Goal: Check status: Check status

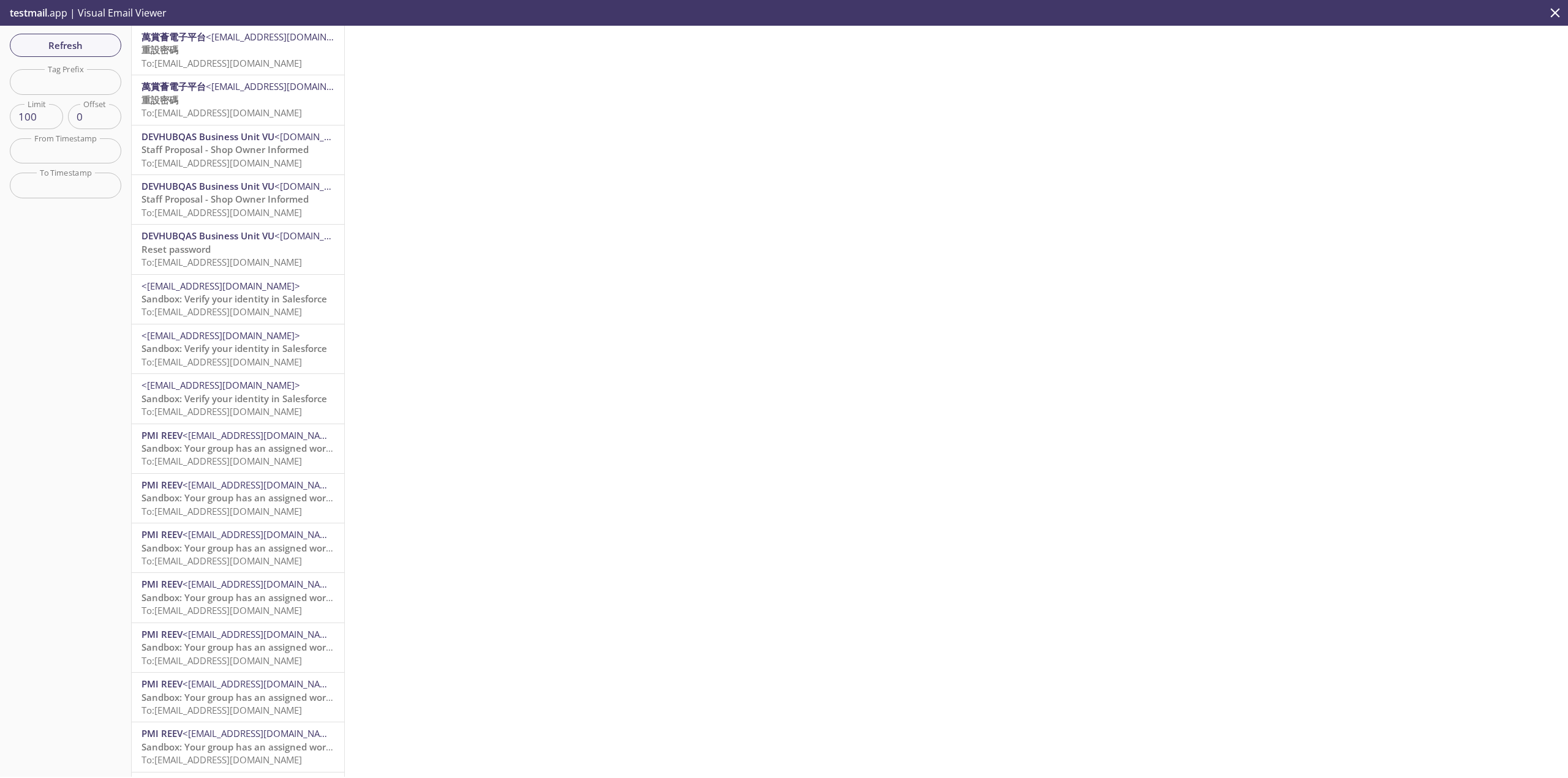
click at [269, 53] on p "重設密碼 To: [EMAIL_ADDRESS][DOMAIN_NAME]" at bounding box center [238, 56] width 193 height 26
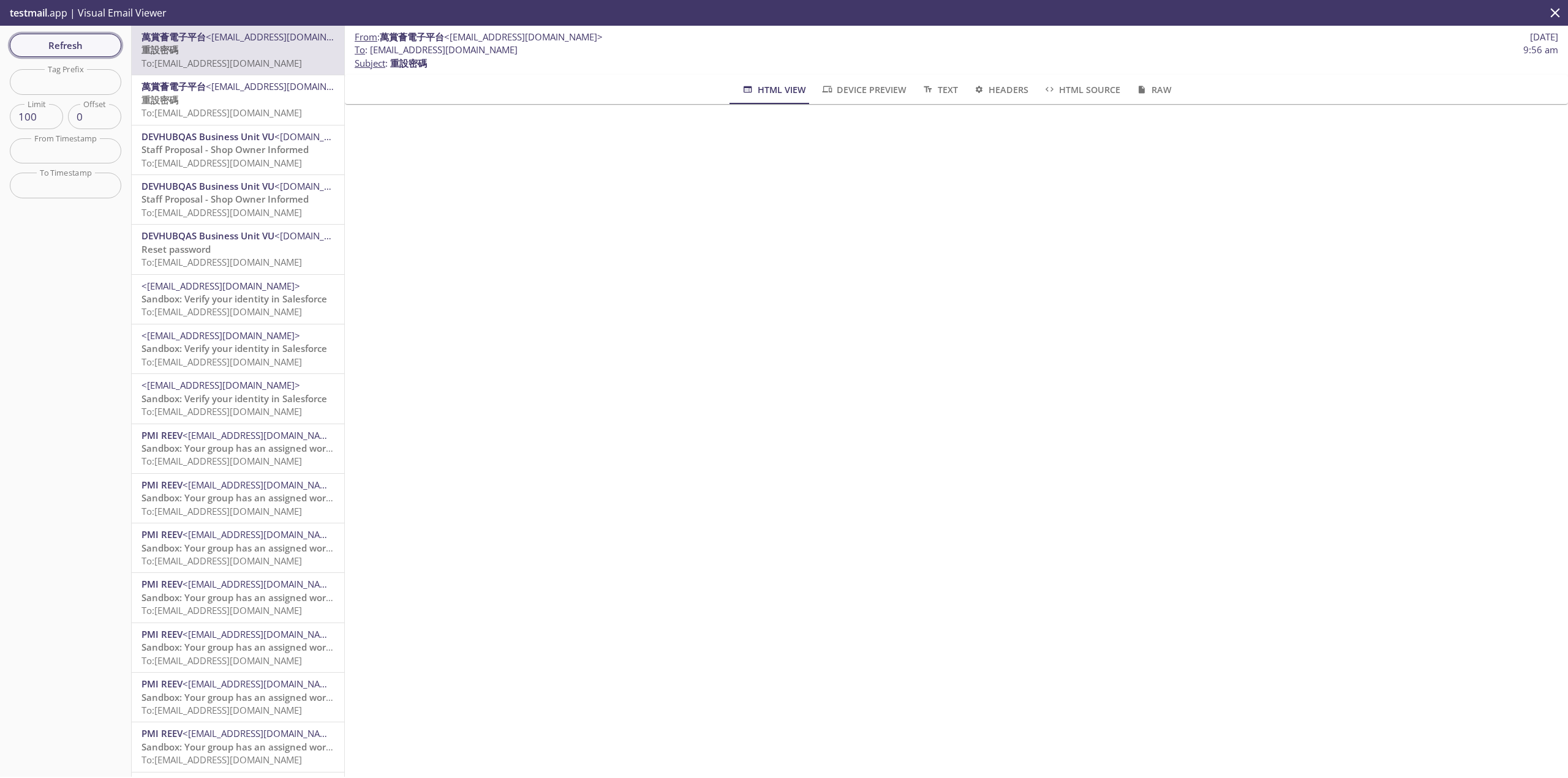
click at [39, 42] on span "Refresh" at bounding box center [66, 45] width 92 height 16
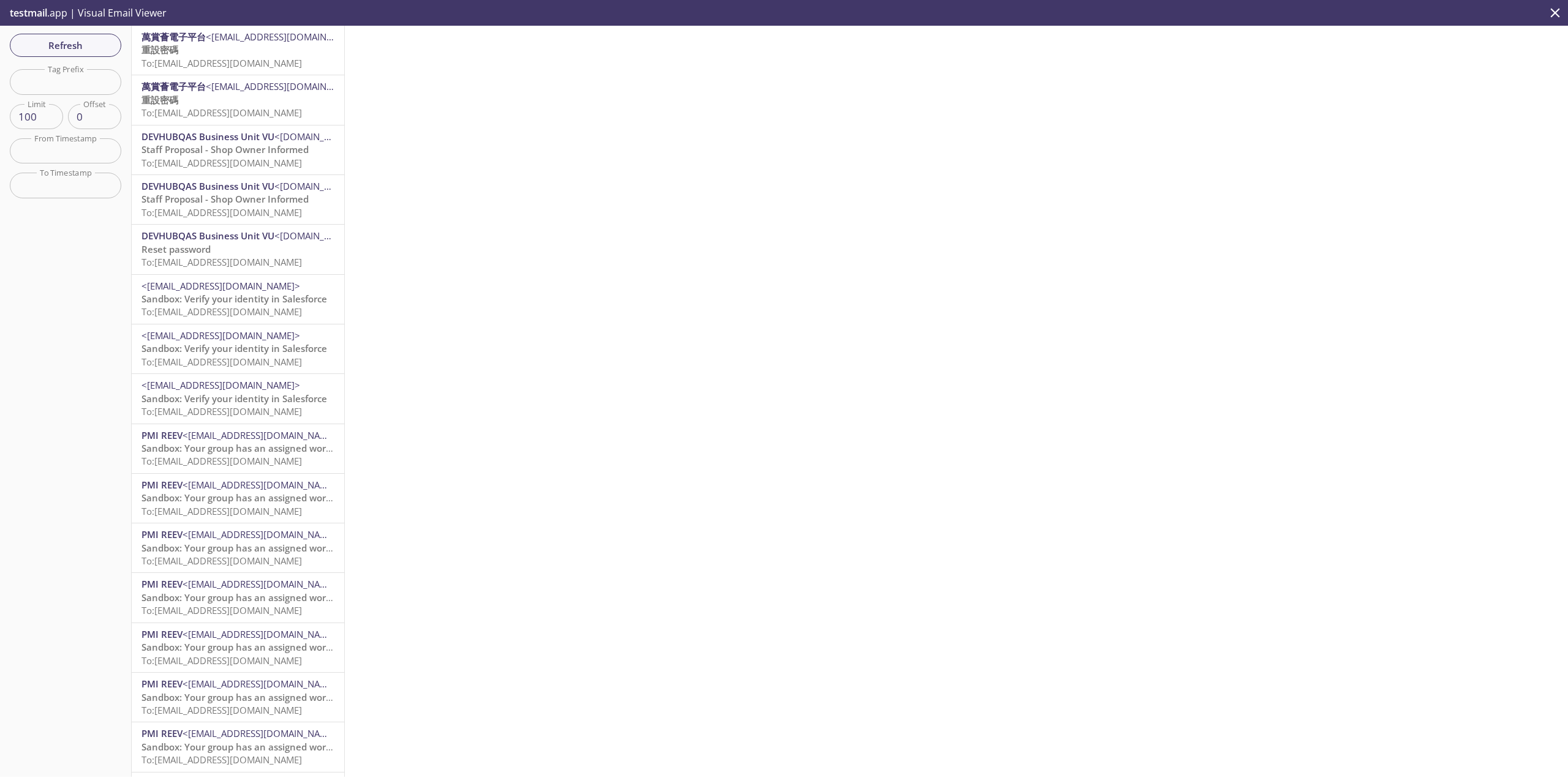
click at [287, 100] on p "重設密碼 To: [EMAIL_ADDRESS][DOMAIN_NAME]" at bounding box center [238, 107] width 193 height 26
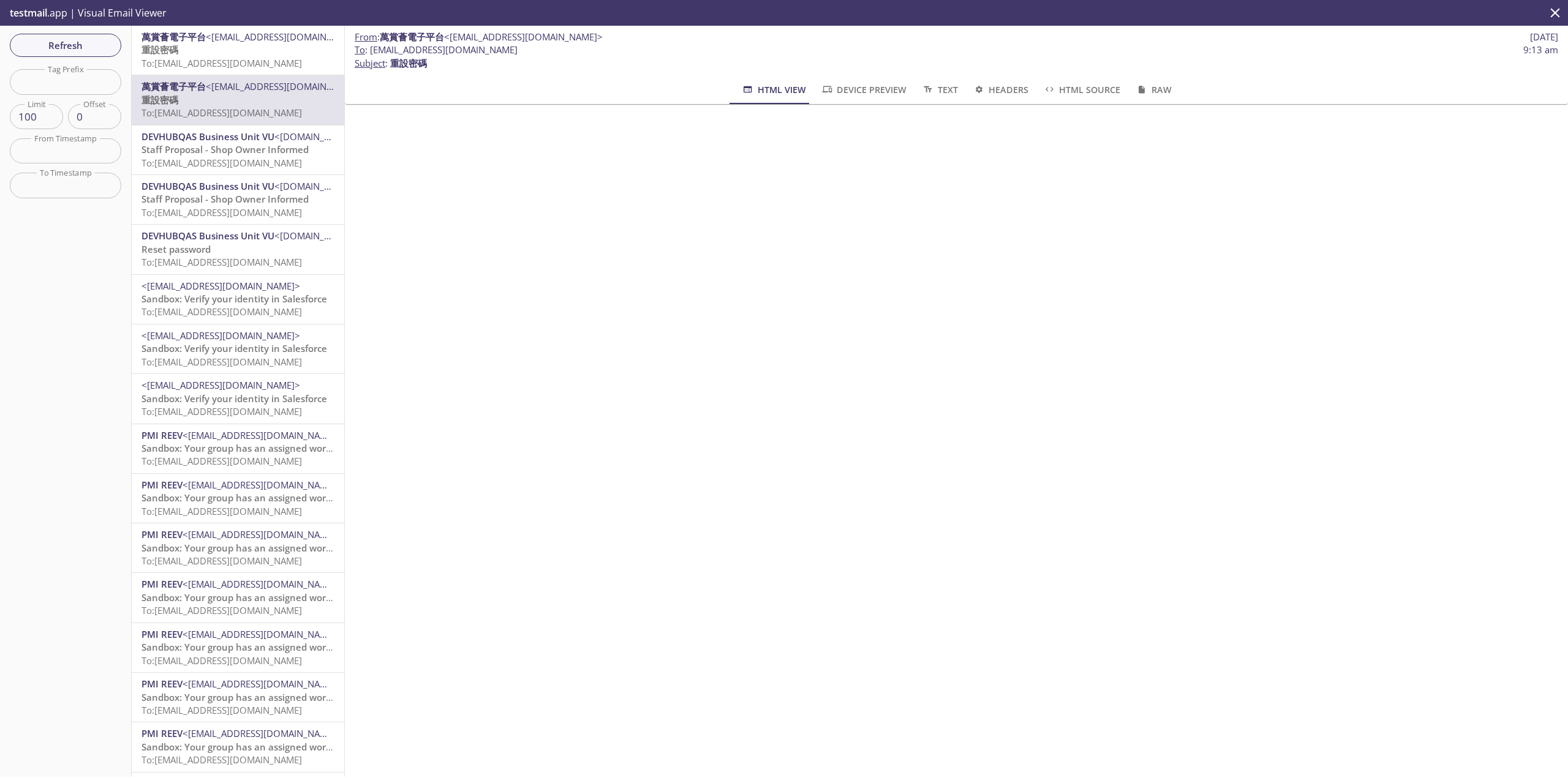
click at [220, 48] on p "重設密碼 To: [EMAIL_ADDRESS][DOMAIN_NAME]" at bounding box center [238, 56] width 193 height 26
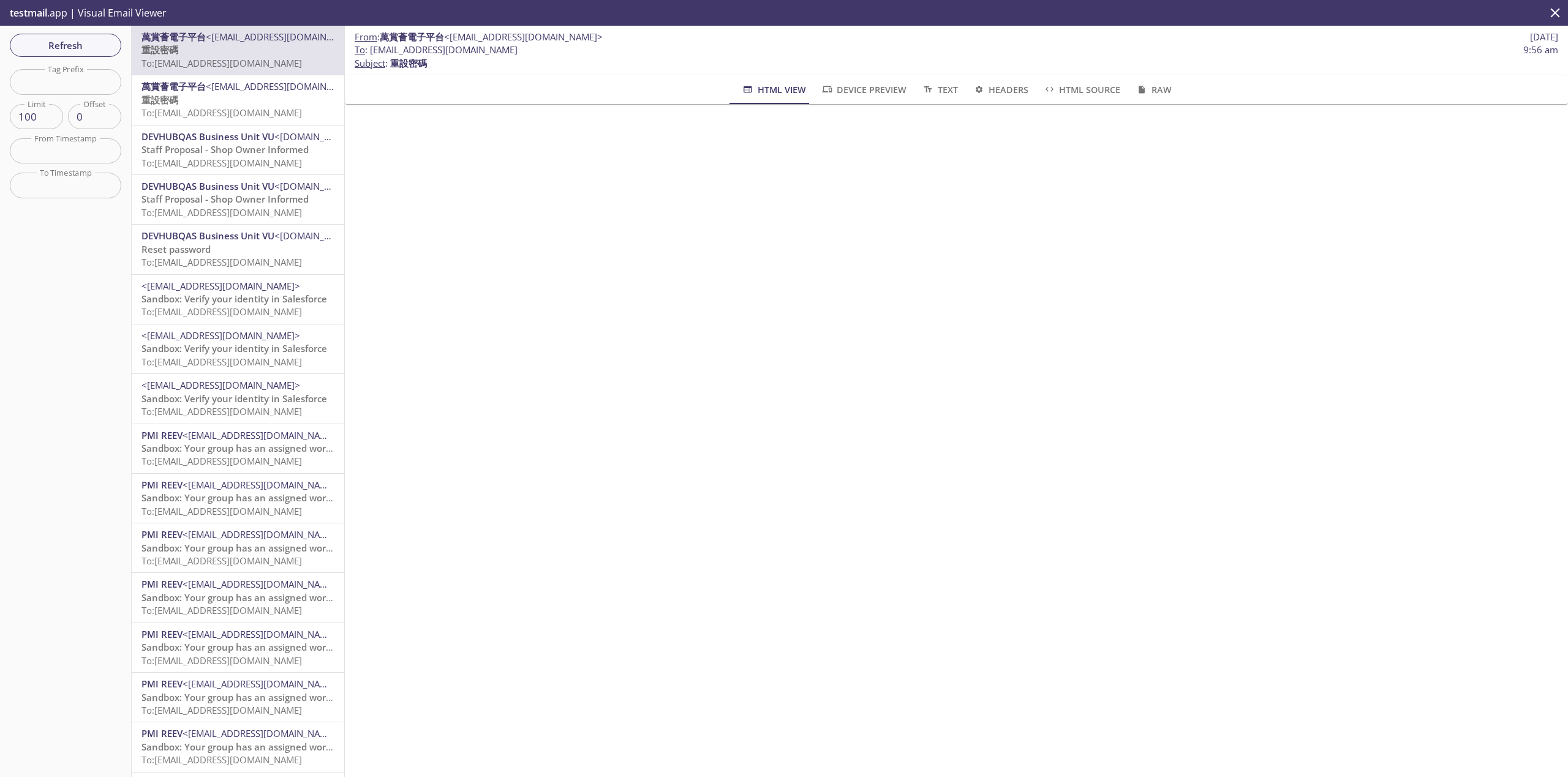
click at [85, 51] on span "Refresh" at bounding box center [66, 45] width 92 height 16
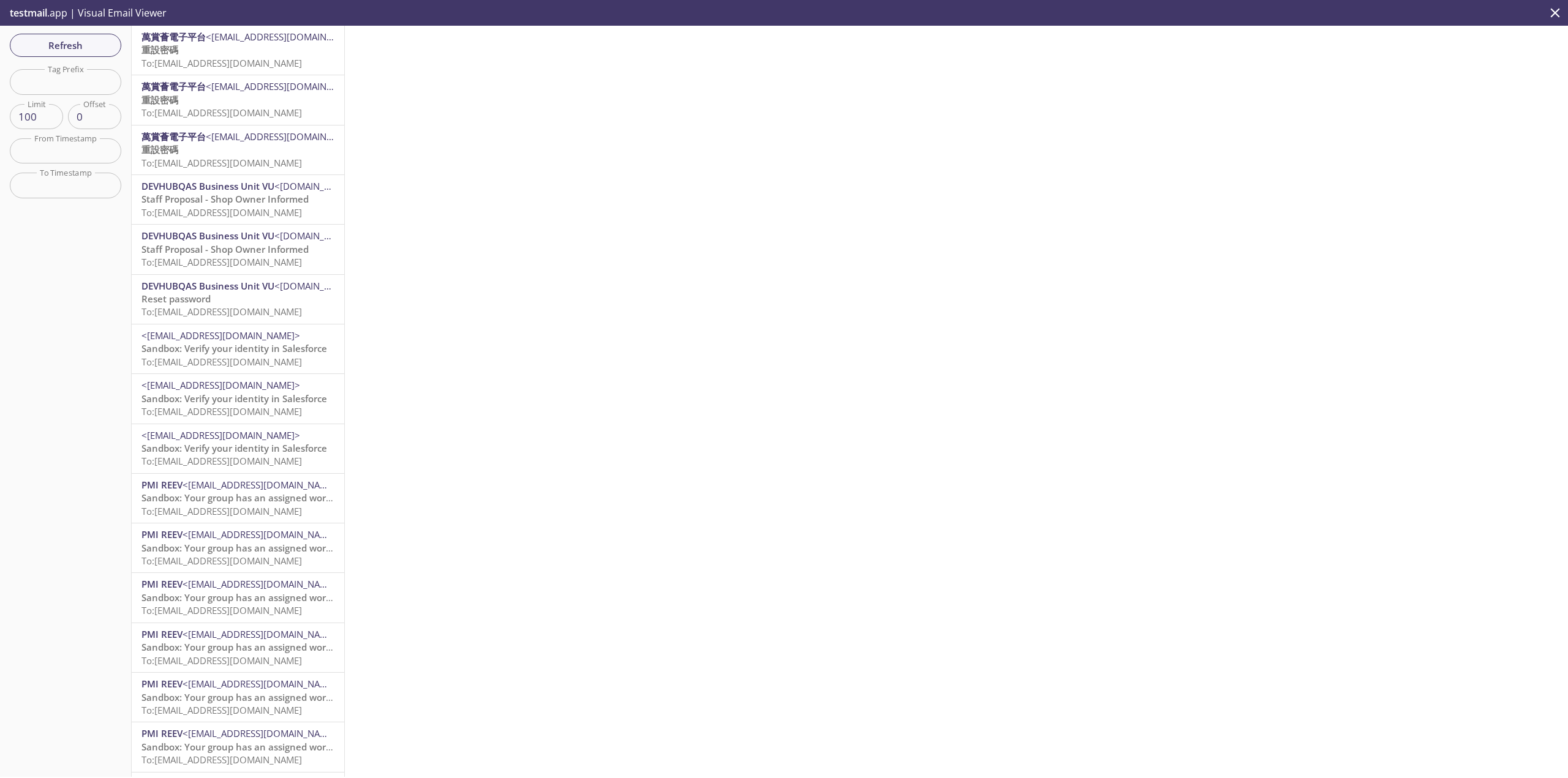
click at [210, 48] on p "重設密碼 To: [EMAIL_ADDRESS][DOMAIN_NAME]" at bounding box center [238, 56] width 193 height 26
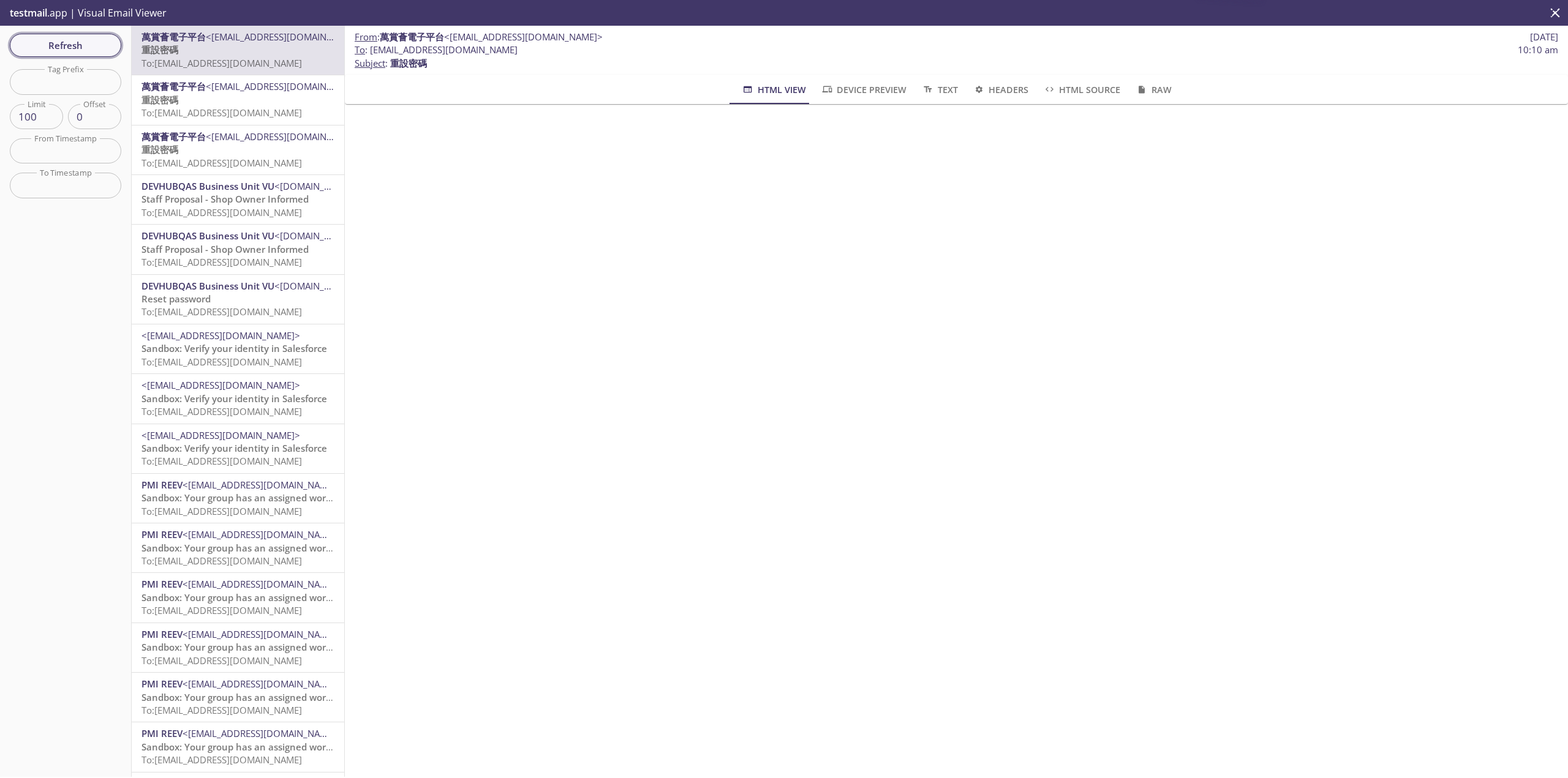
click at [89, 34] on button "Refresh" at bounding box center [65, 45] width 111 height 23
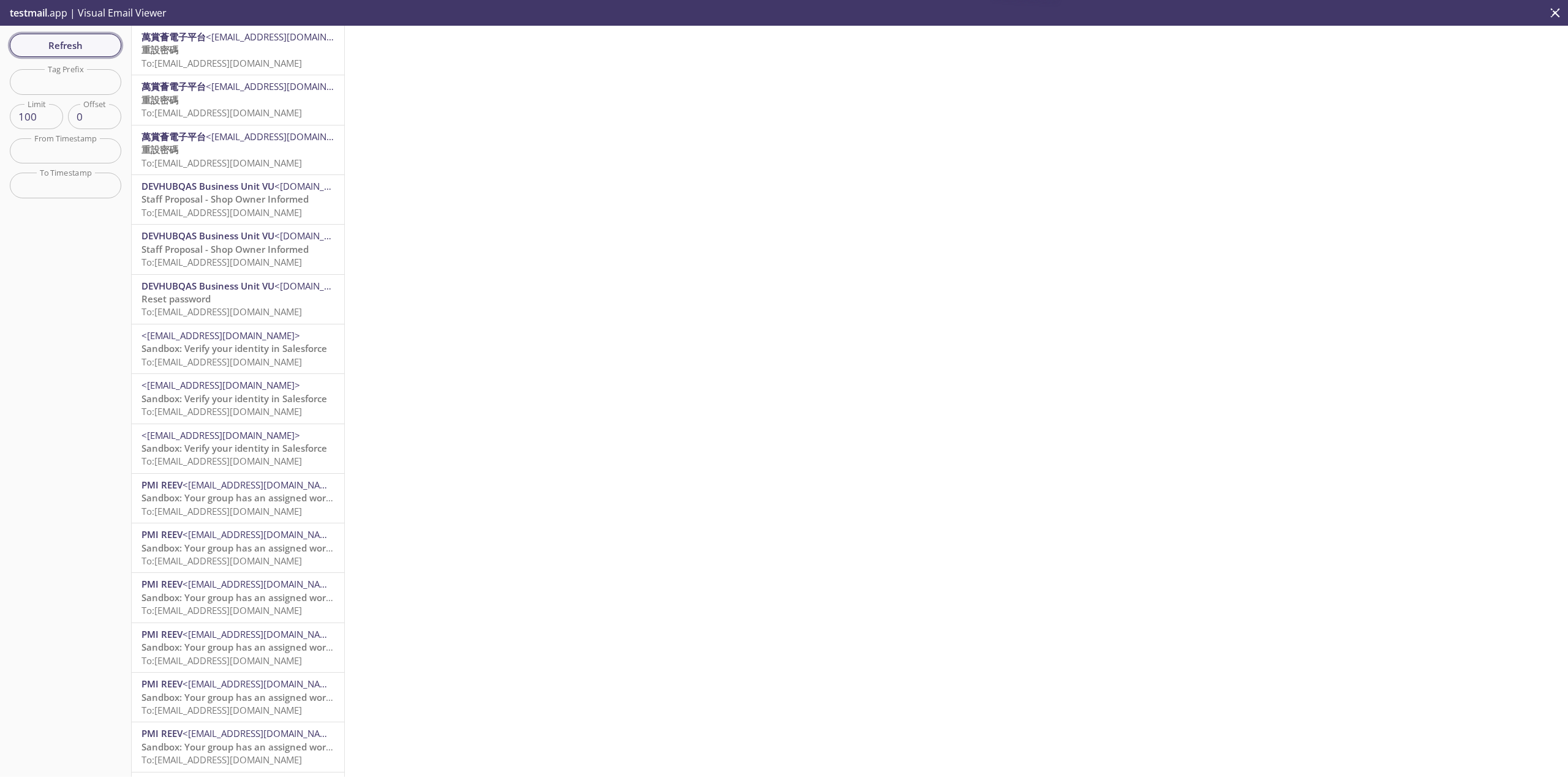
click at [88, 47] on span "Refresh" at bounding box center [66, 45] width 92 height 16
click at [304, 51] on p "重設密碼 To: [EMAIL_ADDRESS][DOMAIN_NAME]" at bounding box center [238, 56] width 193 height 26
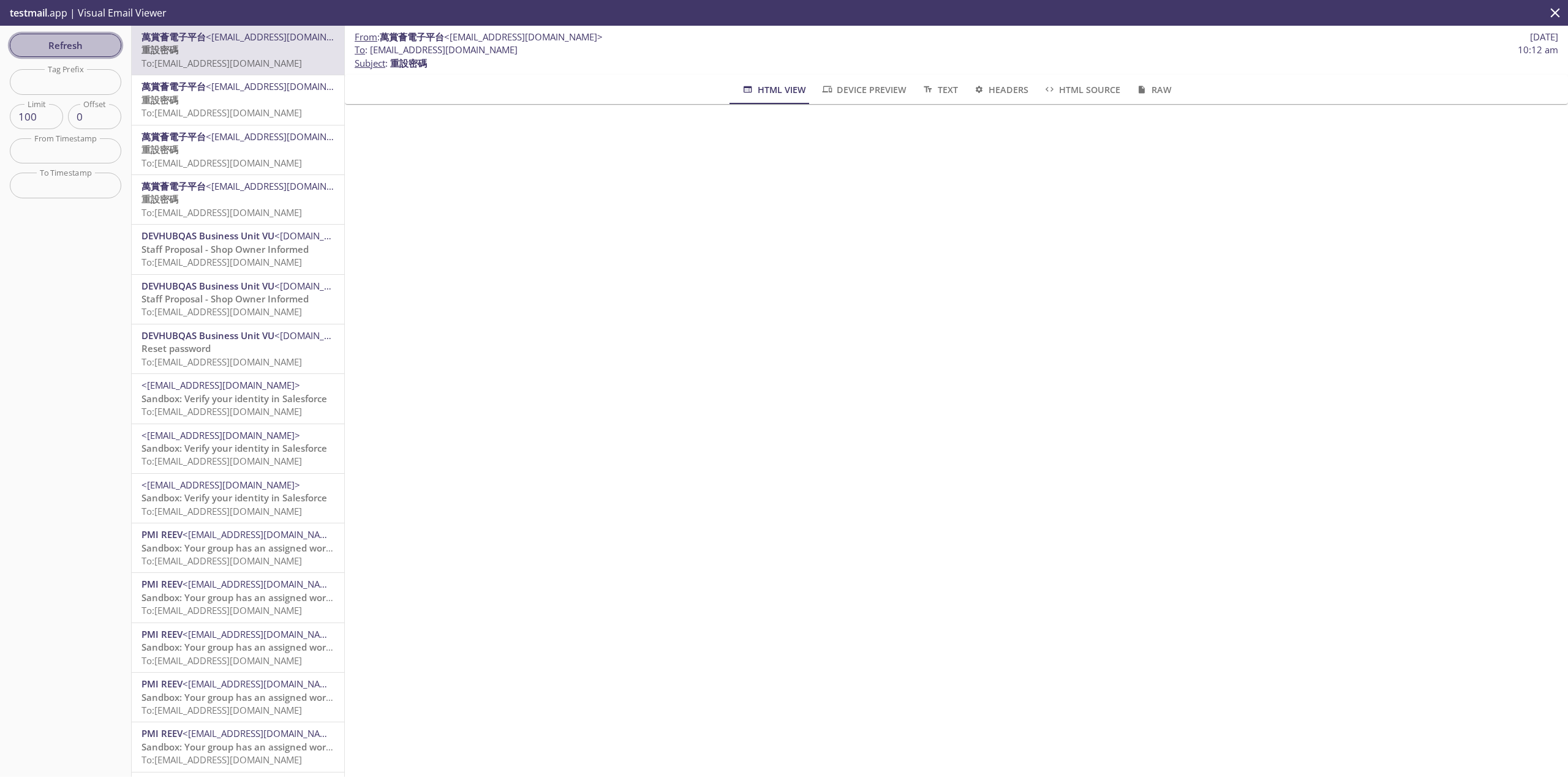
click at [89, 53] on span "Refresh" at bounding box center [66, 45] width 92 height 16
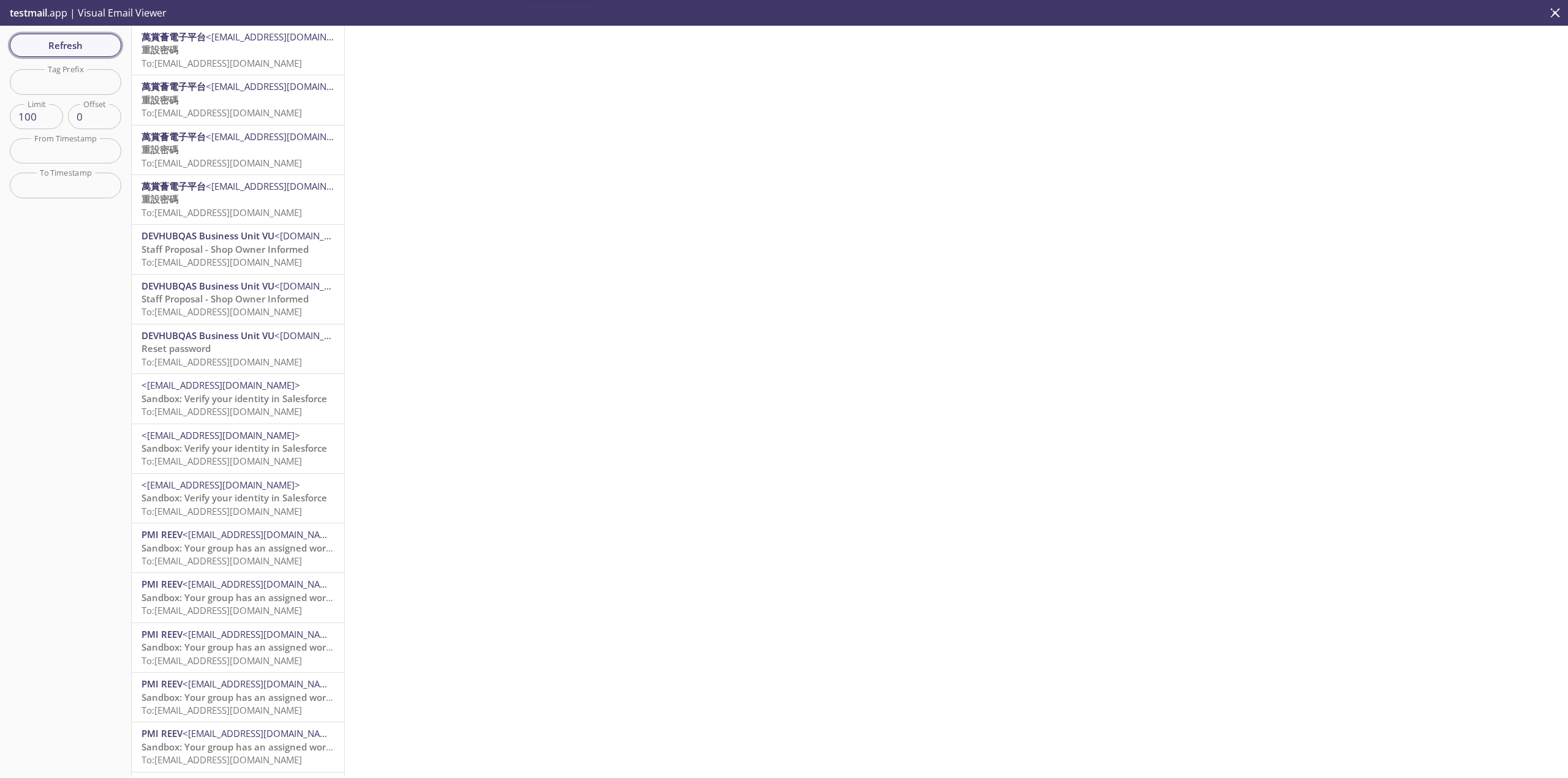
click at [89, 53] on span "Refresh" at bounding box center [66, 45] width 92 height 16
click at [282, 64] on span "To: [EMAIL_ADDRESS][DOMAIN_NAME]" at bounding box center [221, 63] width 160 height 13
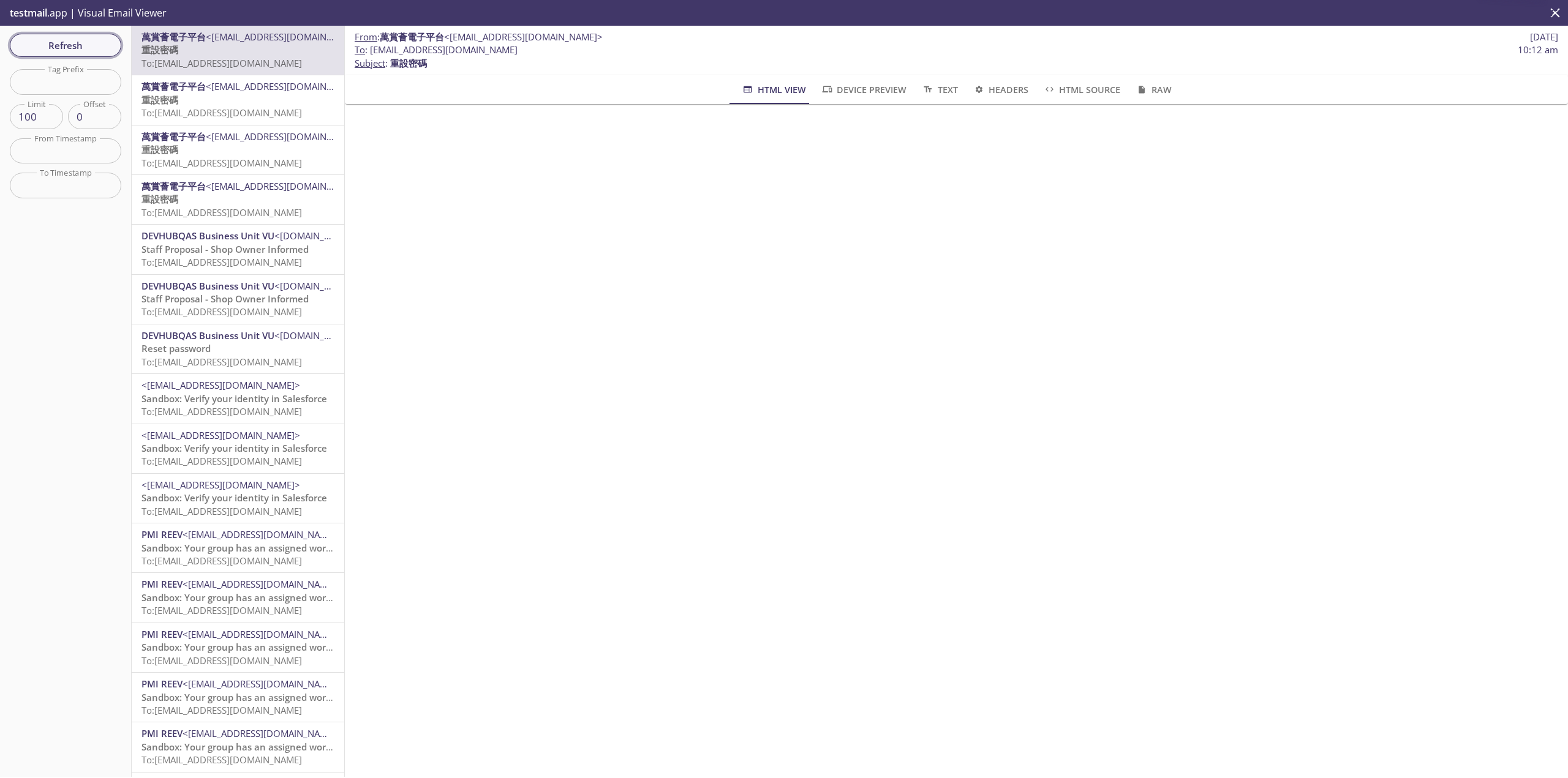
click at [58, 39] on div "testmail .app | Visual Email Viewer Refresh Filters Tag Prefix Tag Prefix Limit…" at bounding box center [784, 389] width 1568 height 778
click at [65, 43] on span "Refresh" at bounding box center [66, 45] width 92 height 16
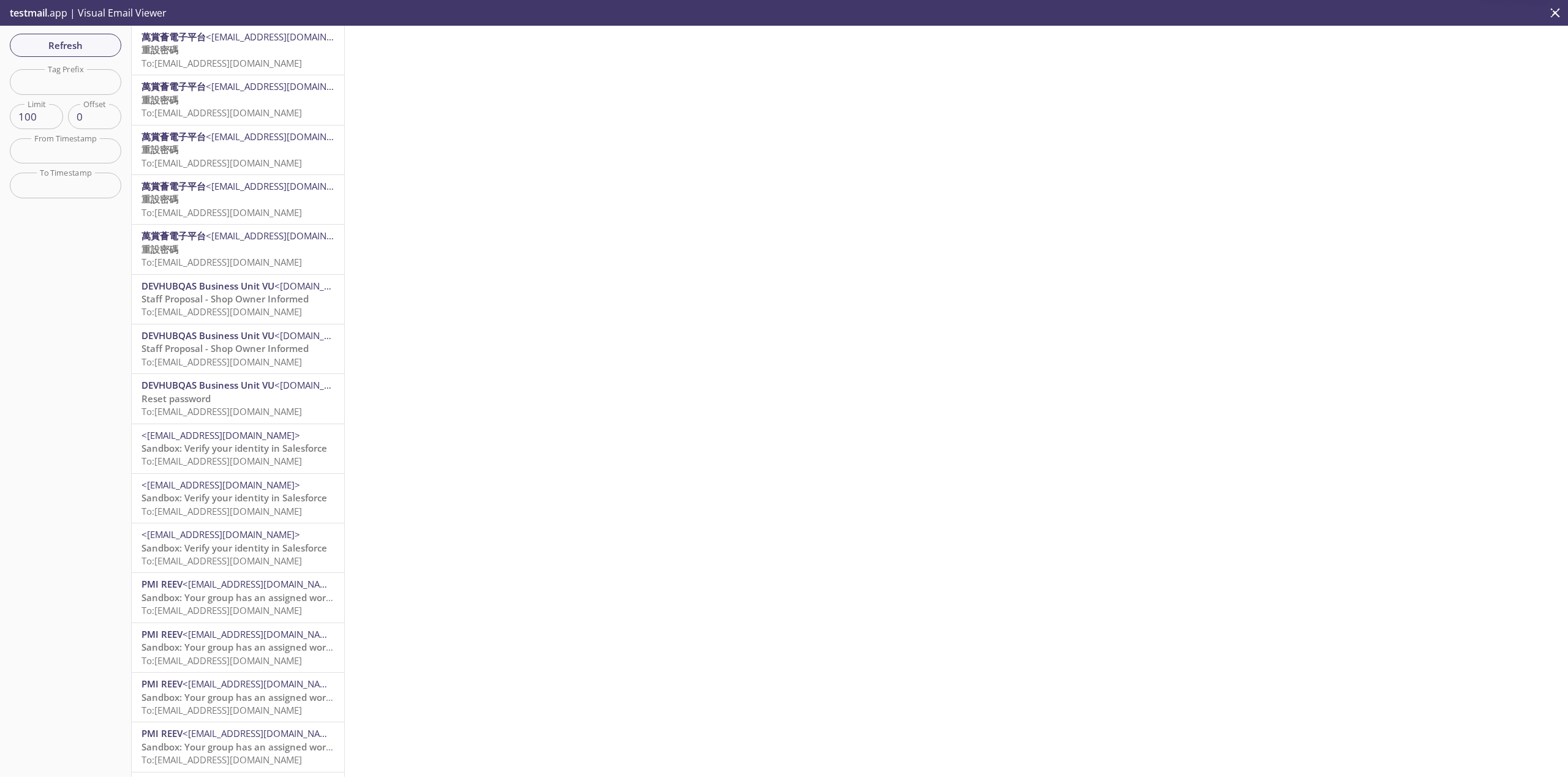
click at [240, 52] on p "重設密碼 To: [EMAIL_ADDRESS][DOMAIN_NAME]" at bounding box center [238, 56] width 193 height 26
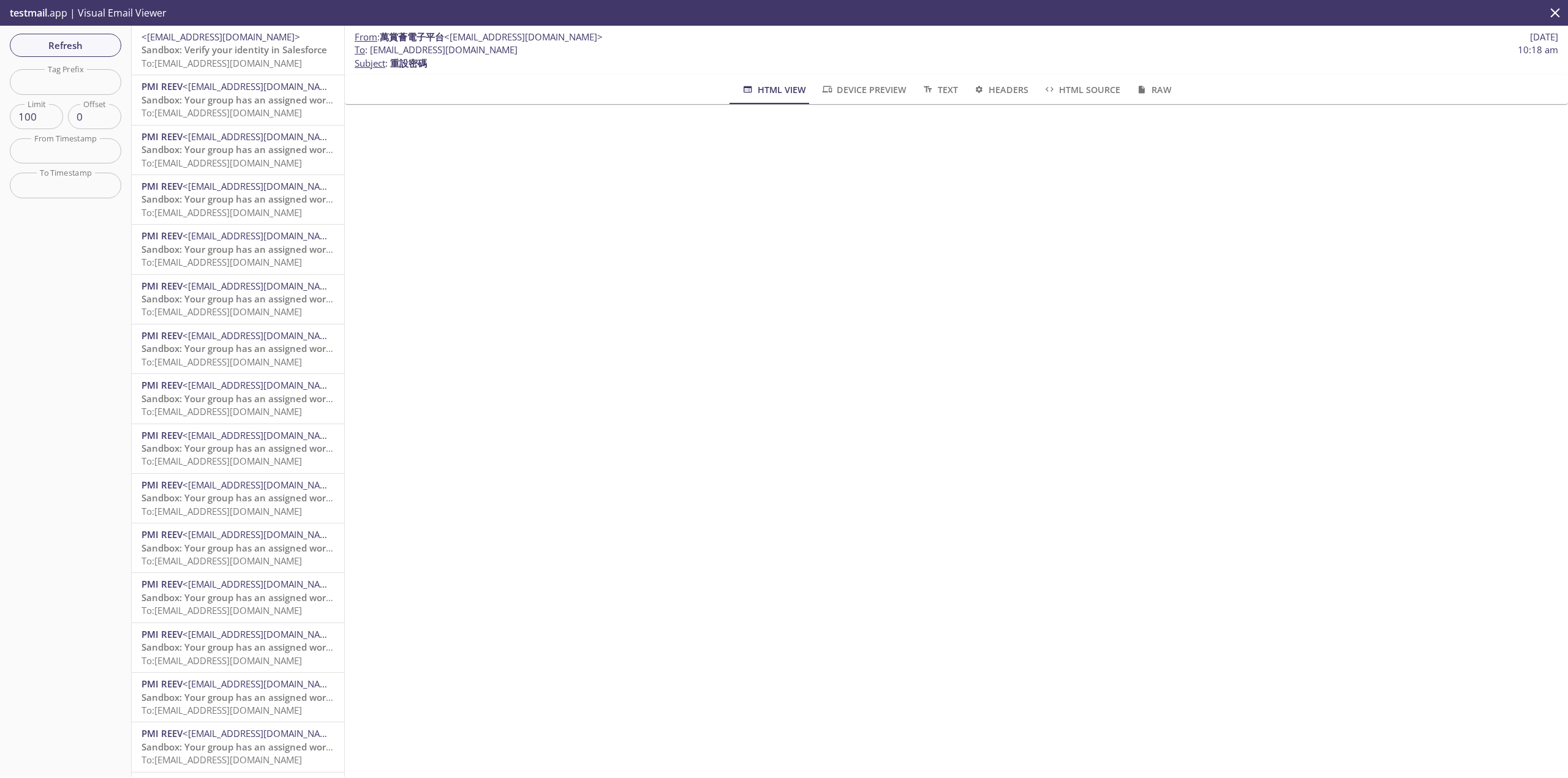
click at [89, 45] on span "Refresh" at bounding box center [66, 45] width 92 height 16
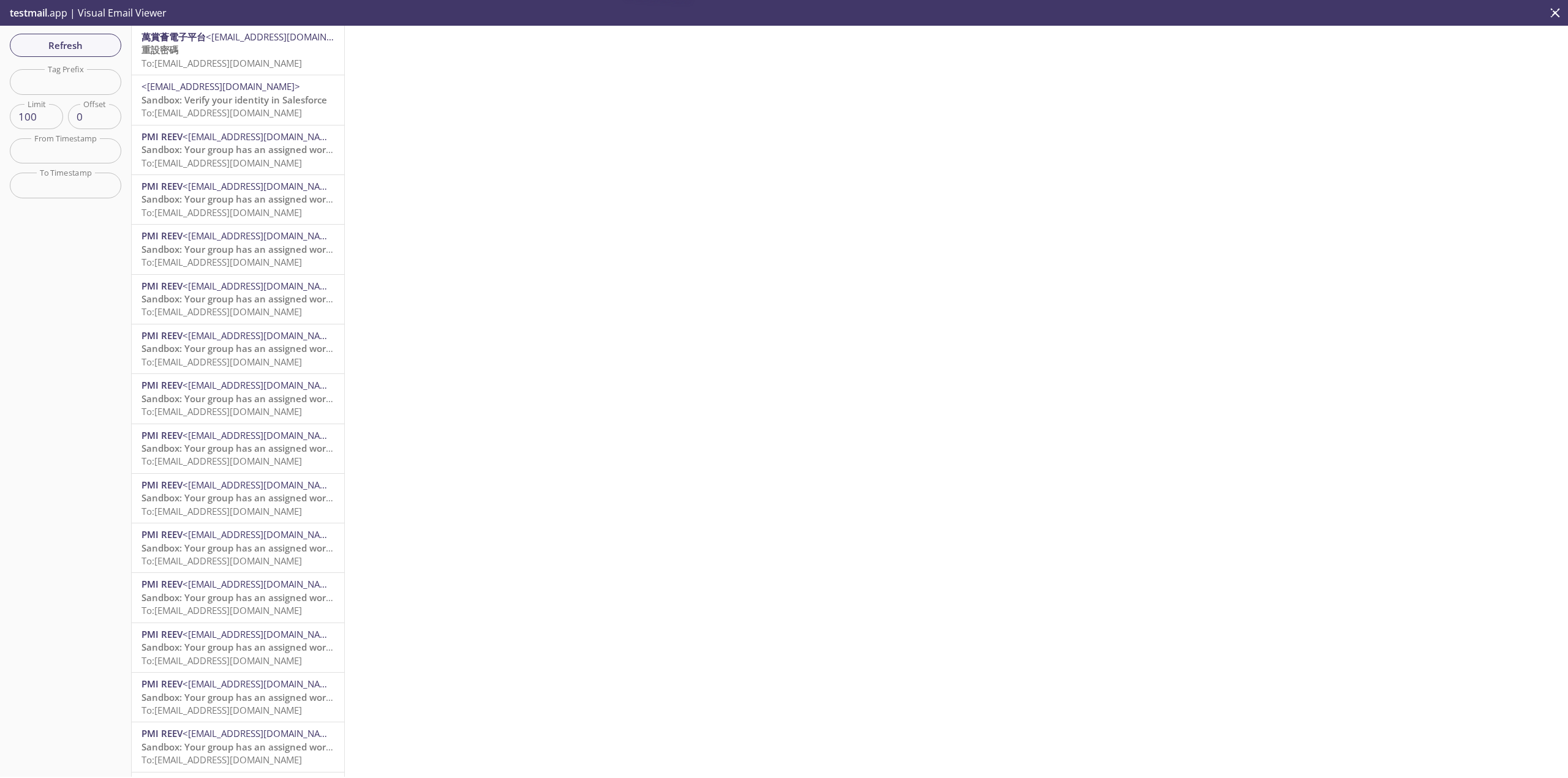
click at [268, 48] on p "重設密碼 To: [EMAIL_ADDRESS][DOMAIN_NAME]" at bounding box center [238, 56] width 193 height 26
